Goal: Information Seeking & Learning: Learn about a topic

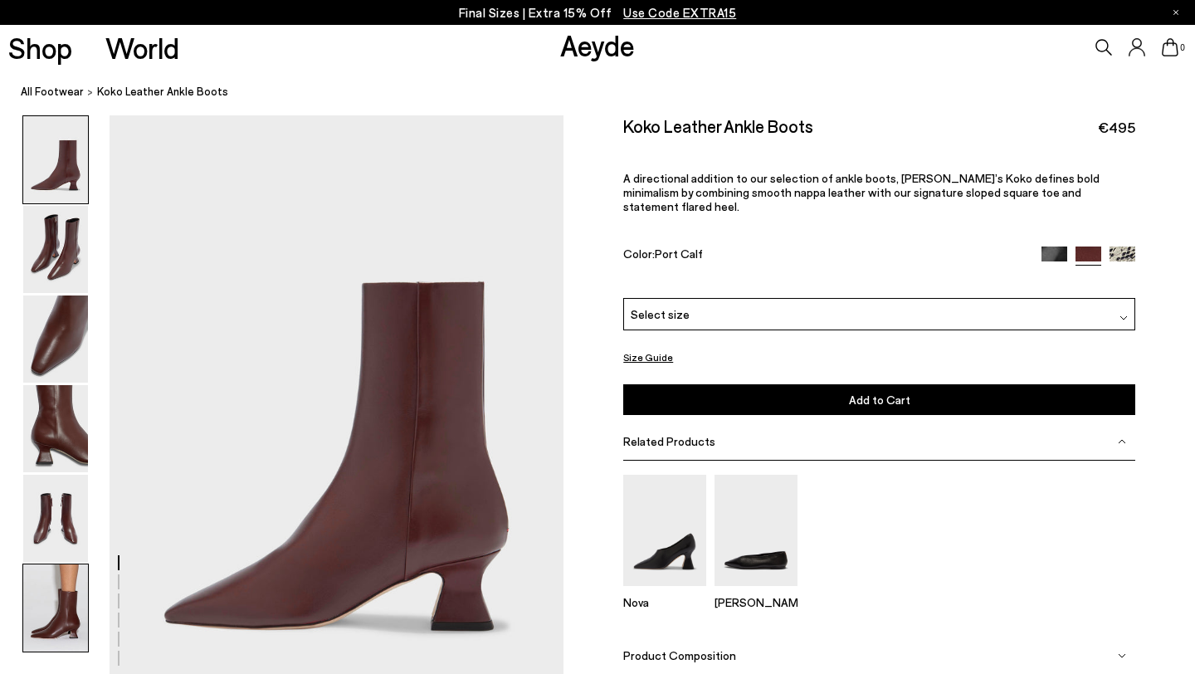
click at [52, 613] on img at bounding box center [55, 607] width 65 height 87
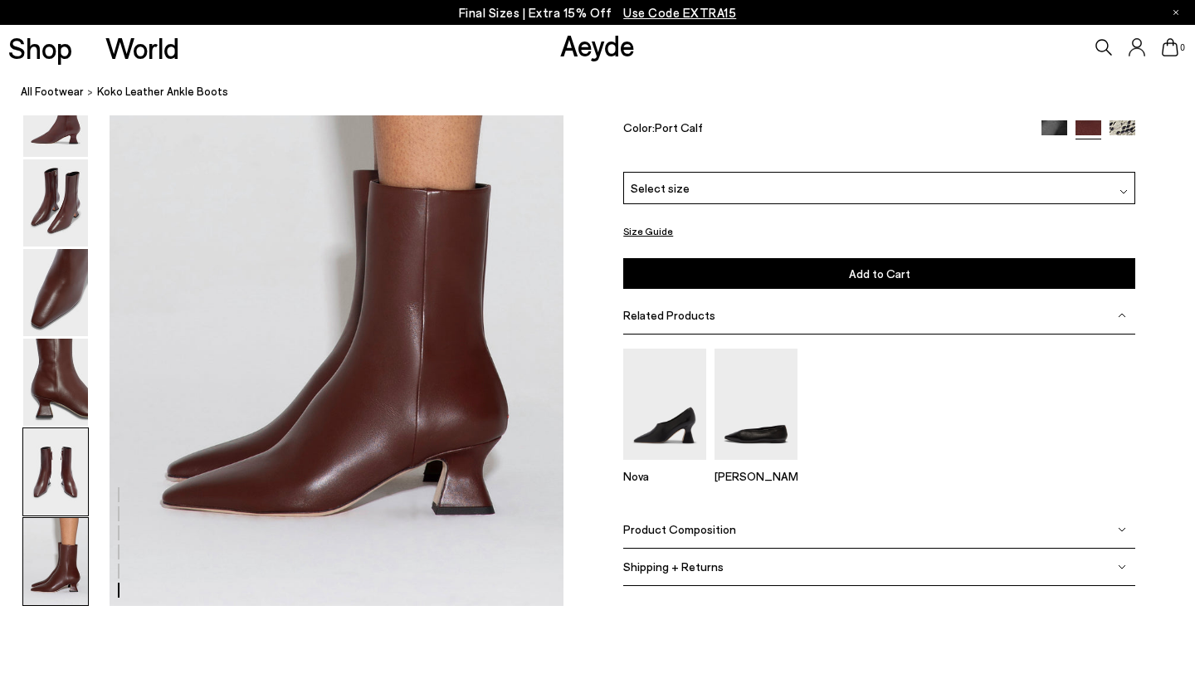
click at [58, 476] on img at bounding box center [55, 471] width 65 height 87
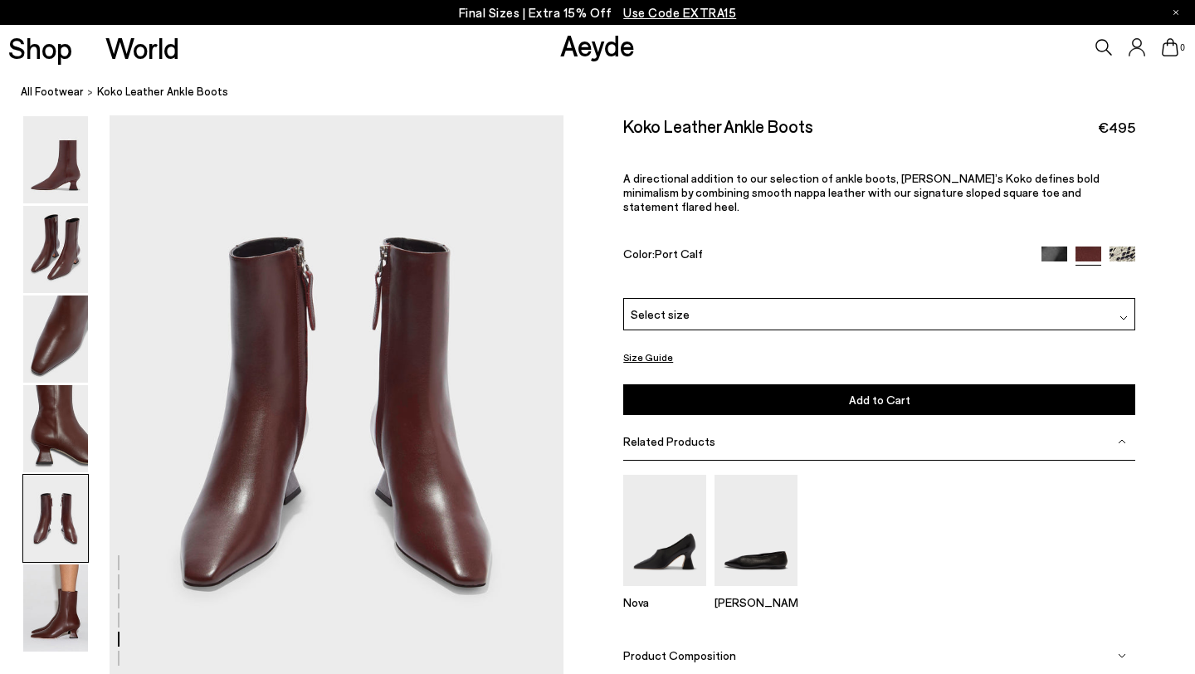
scroll to position [2433, 0]
